Goal: Transaction & Acquisition: Download file/media

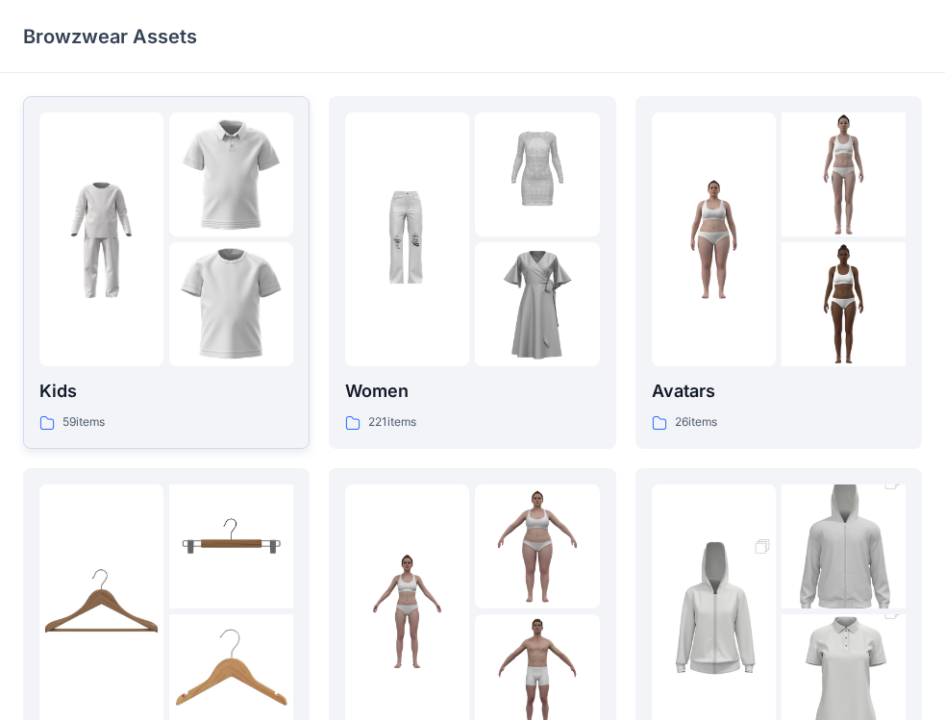
click at [199, 163] on img at bounding box center [231, 175] width 124 height 124
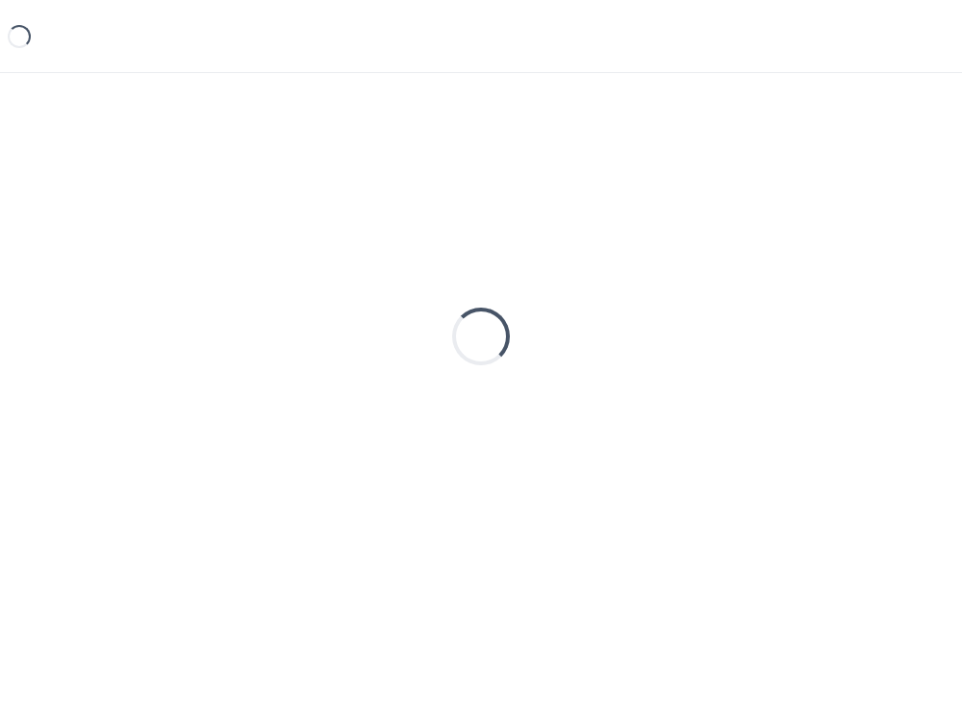
click at [199, 163] on div "Loading..." at bounding box center [481, 336] width 916 height 481
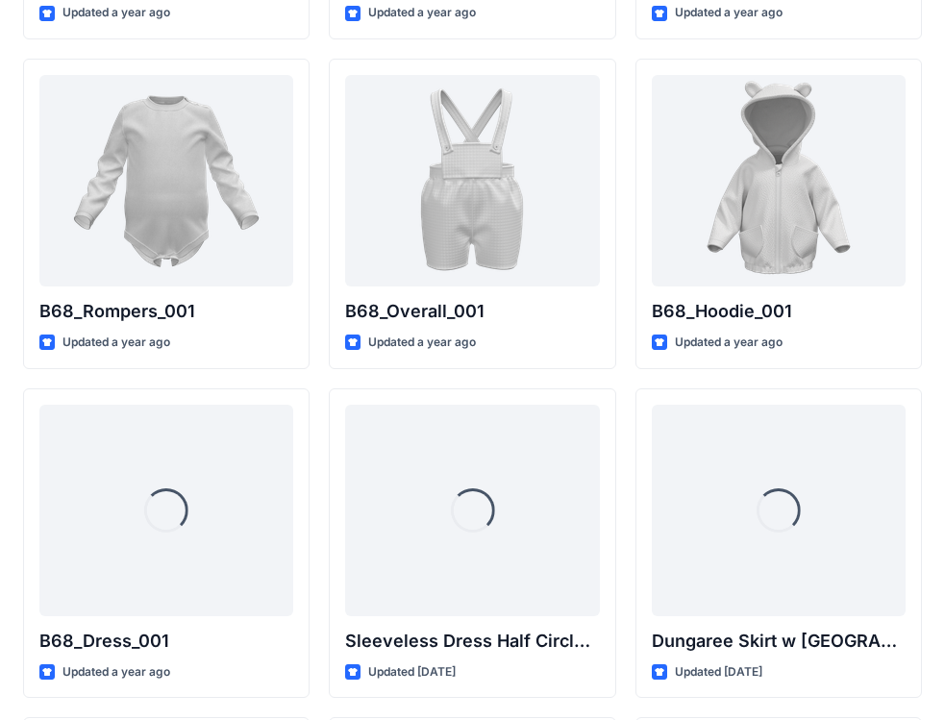
scroll to position [4076, 0]
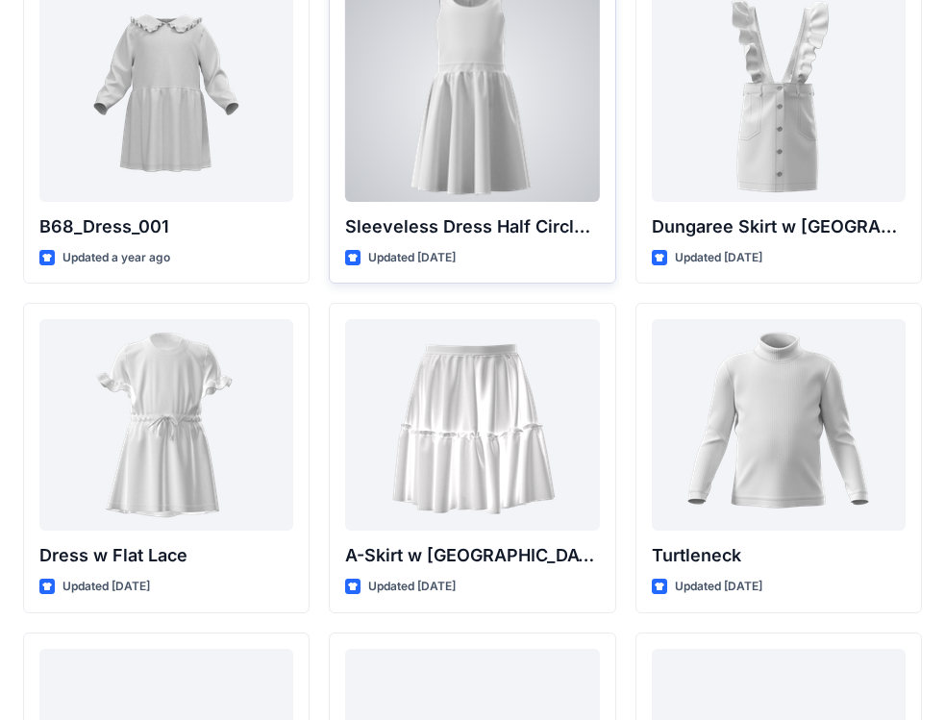
click at [443, 165] on div at bounding box center [472, 96] width 254 height 212
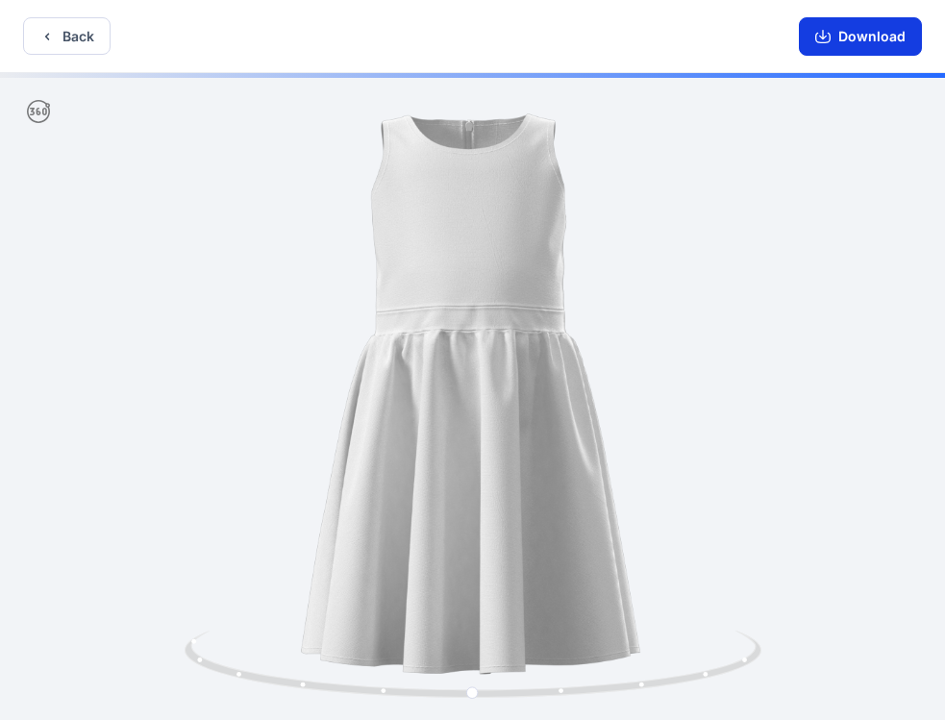
click at [863, 40] on button "Download" at bounding box center [860, 36] width 123 height 38
click at [774, 334] on div at bounding box center [472, 398] width 945 height 651
click at [780, 346] on div at bounding box center [472, 398] width 945 height 651
